Goal: Find specific page/section: Find specific page/section

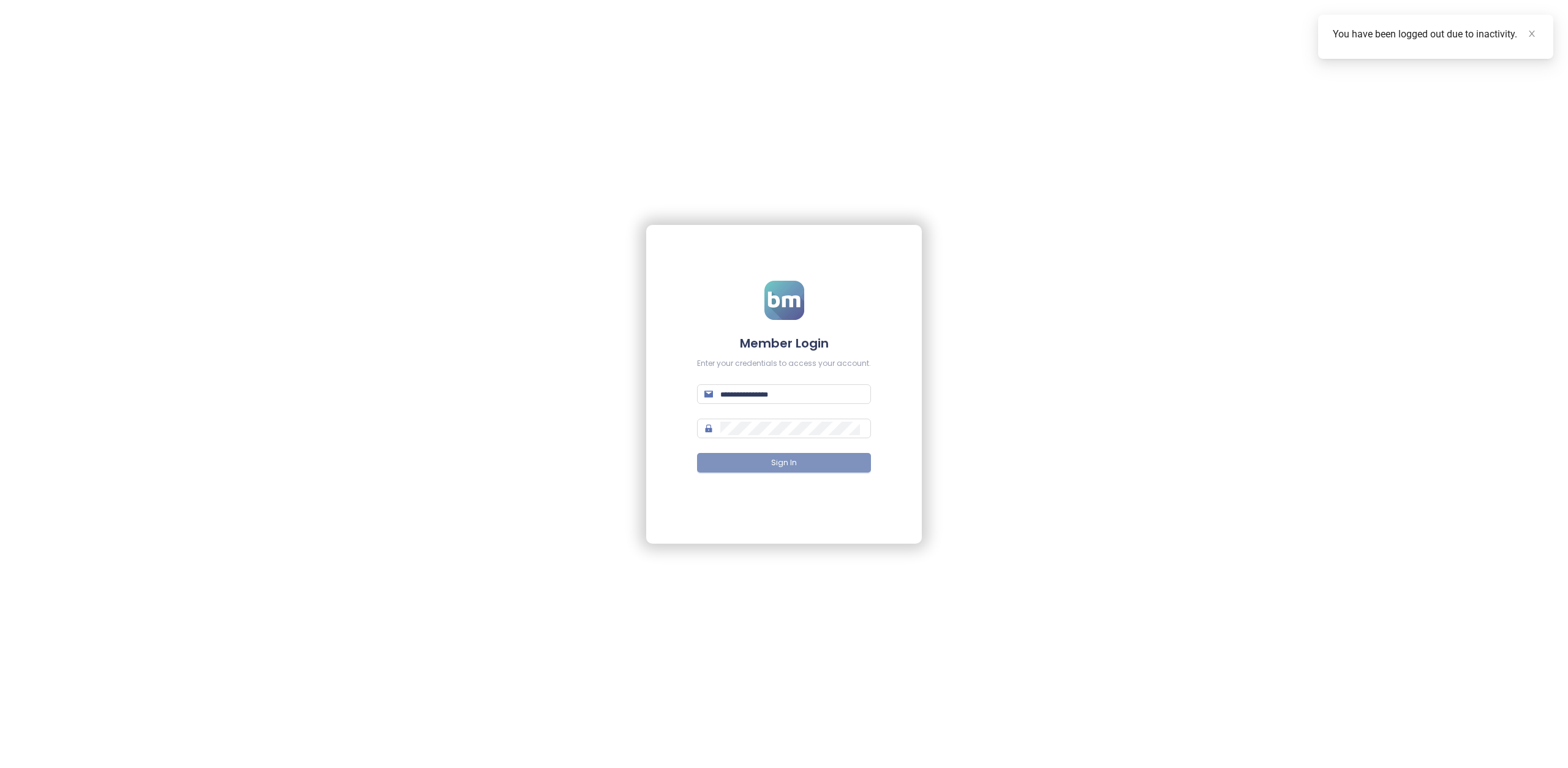
type input "**********"
click at [788, 466] on span "Sign In" at bounding box center [784, 463] width 26 height 11
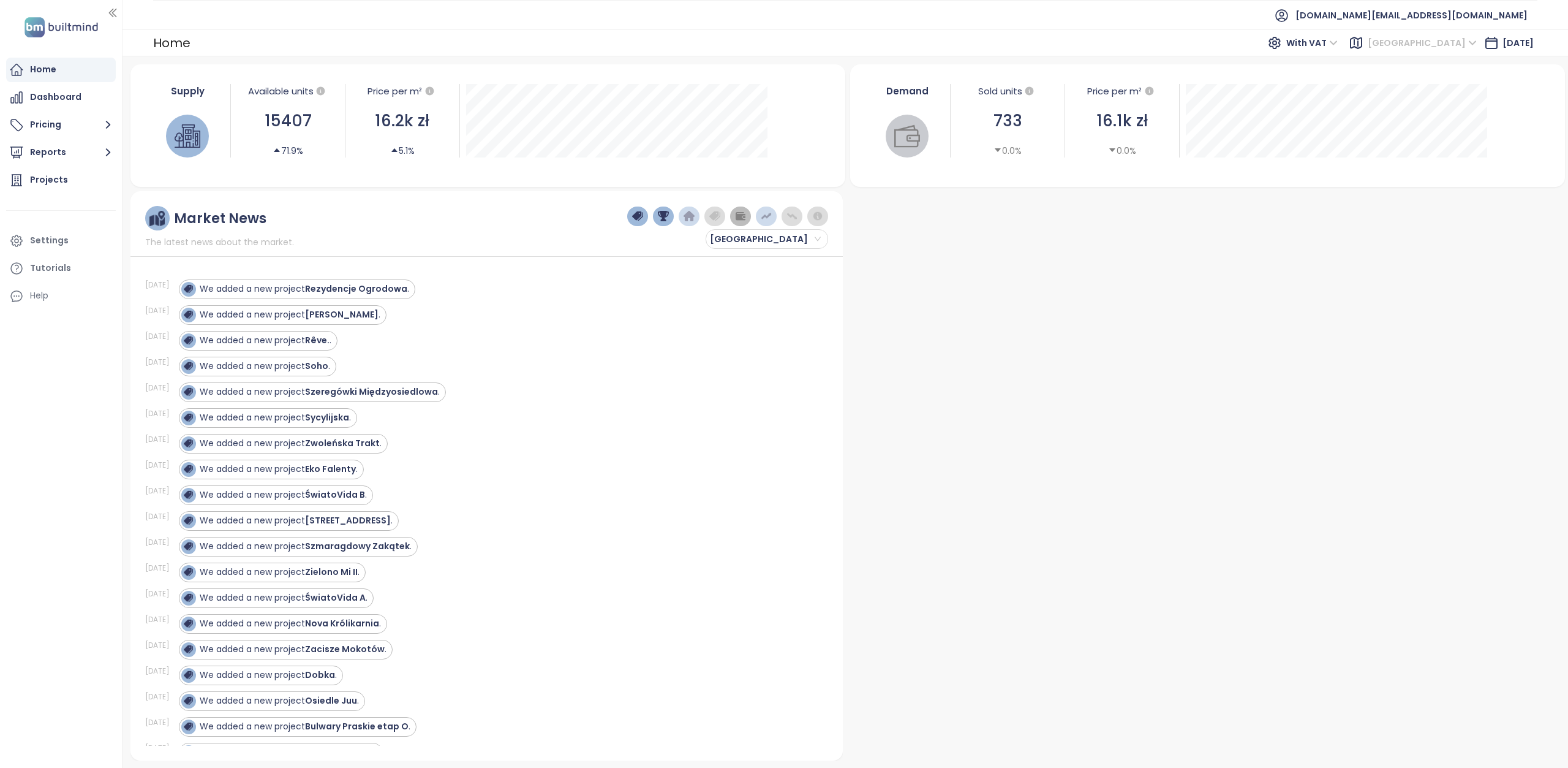
click at [1450, 42] on span "[GEOGRAPHIC_DATA]" at bounding box center [1422, 43] width 109 height 19
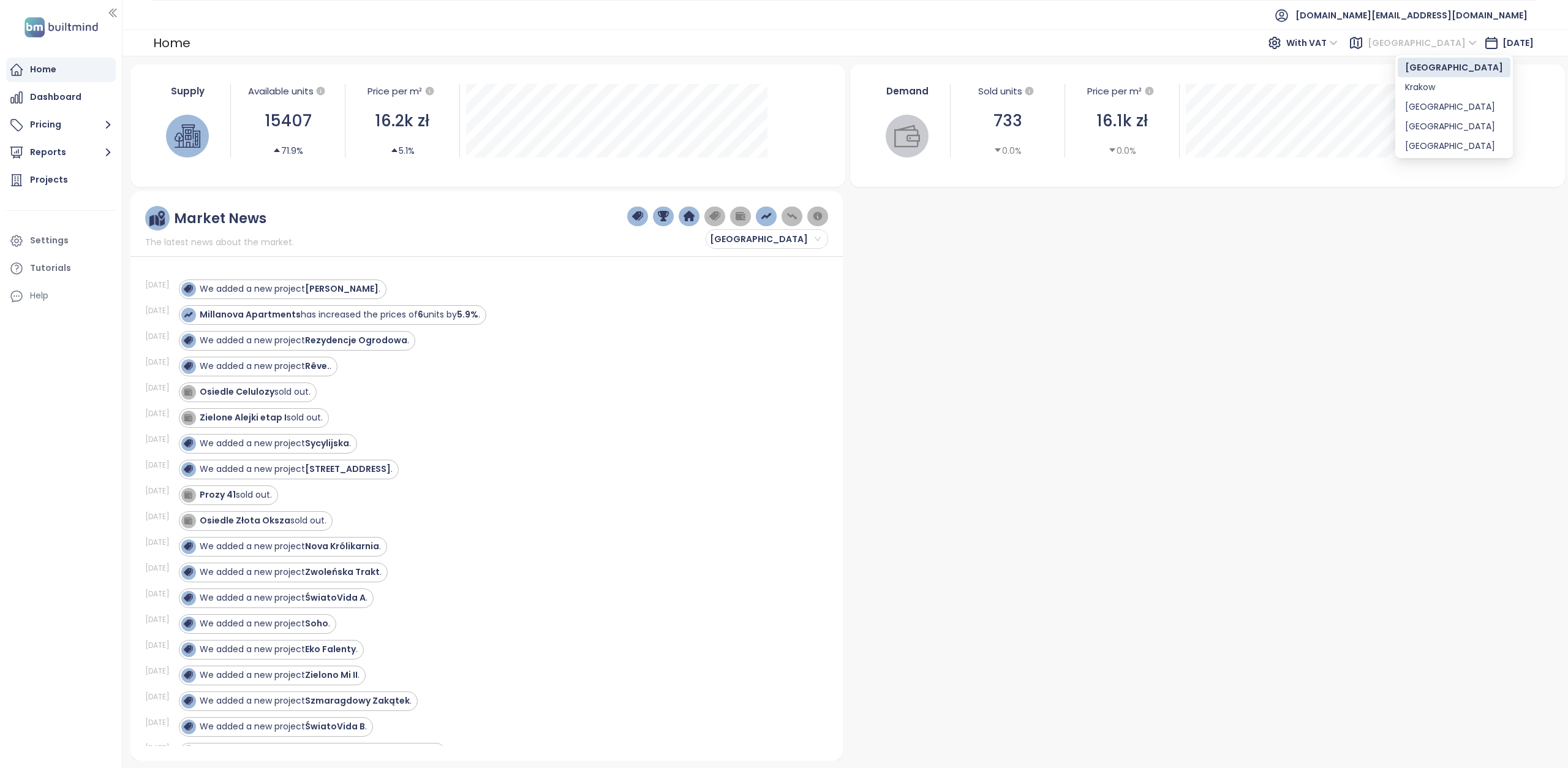
click at [1425, 106] on div "[GEOGRAPHIC_DATA]" at bounding box center [1454, 106] width 98 height 14
